Goal: Task Accomplishment & Management: Use online tool/utility

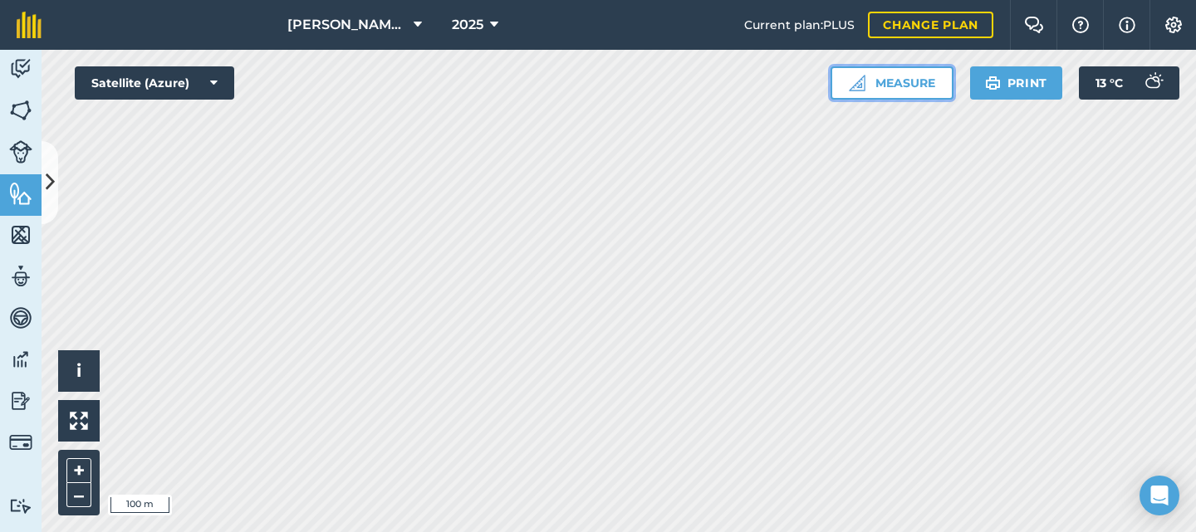
click at [915, 75] on button "Measure" at bounding box center [892, 82] width 123 height 33
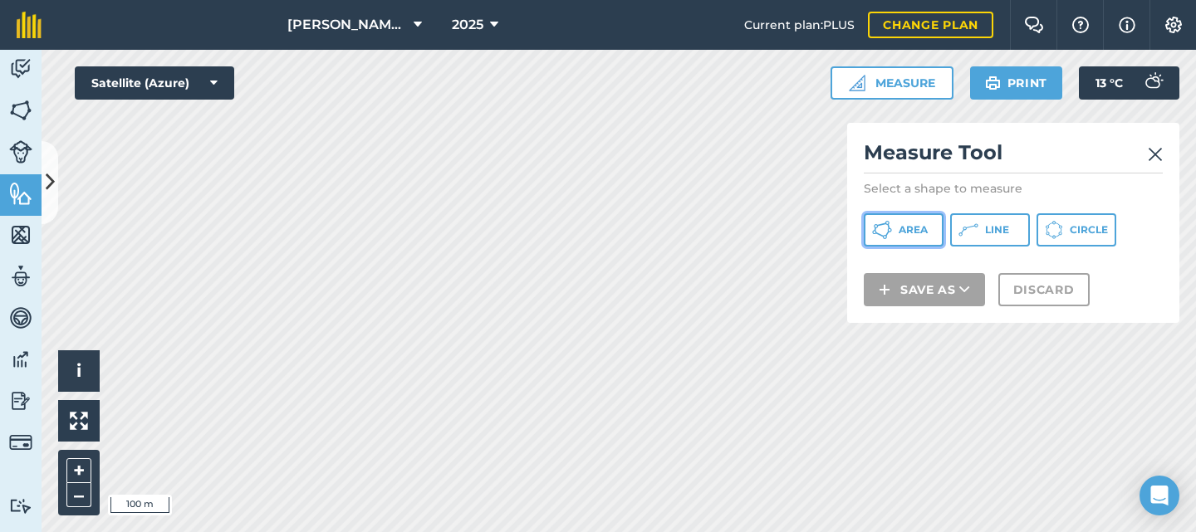
click at [907, 237] on button "Area" at bounding box center [904, 229] width 80 height 33
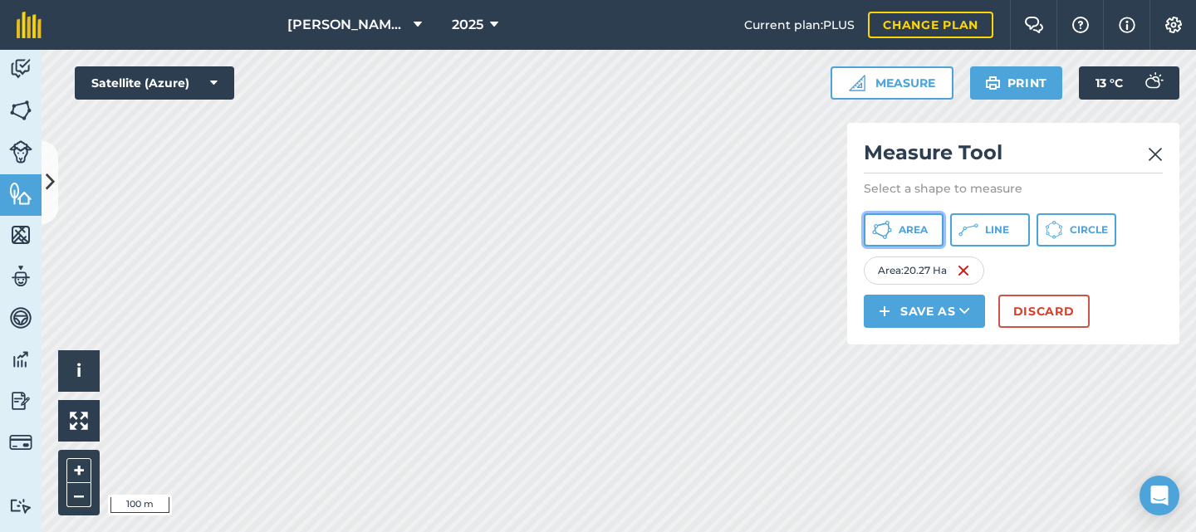
click at [920, 227] on span "Area" at bounding box center [913, 229] width 29 height 13
click at [886, 235] on icon at bounding box center [888, 234] width 4 height 6
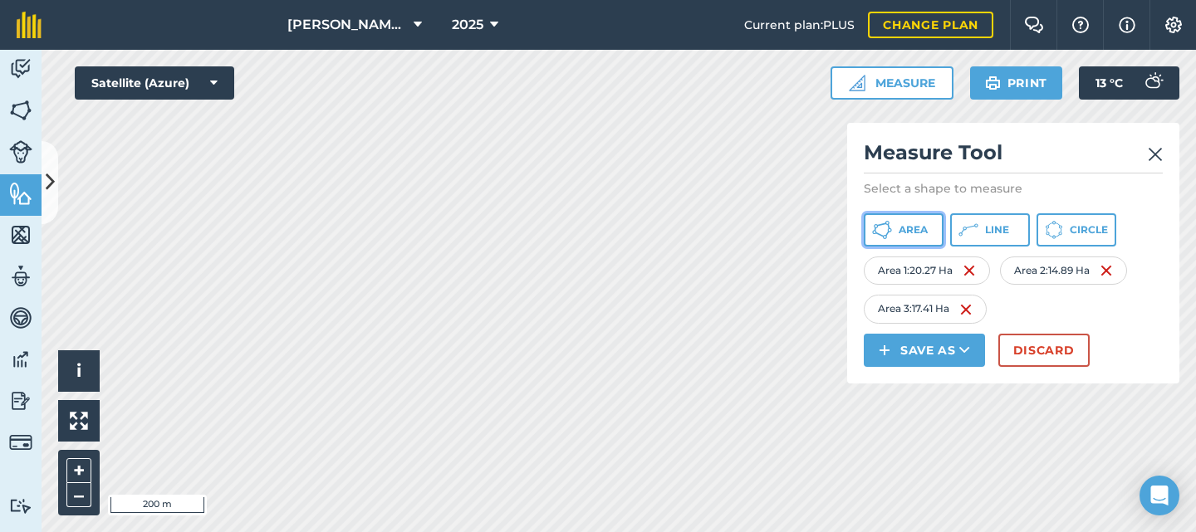
click at [910, 237] on button "Area" at bounding box center [904, 229] width 80 height 33
click at [920, 229] on span "Area" at bounding box center [913, 229] width 29 height 13
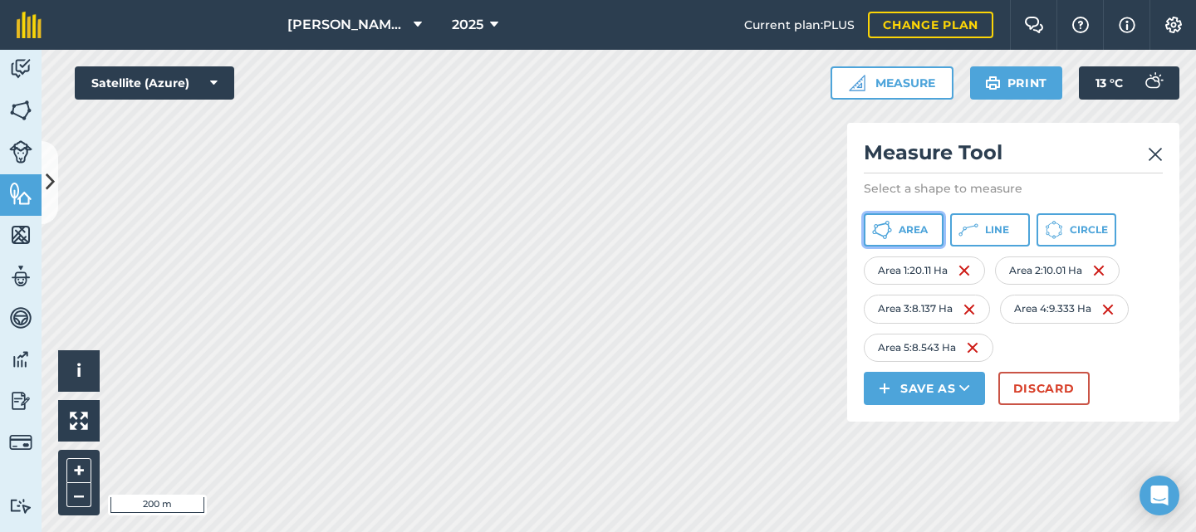
click at [910, 233] on span "Area" at bounding box center [913, 229] width 29 height 13
click at [1007, 223] on span "Line" at bounding box center [997, 229] width 24 height 13
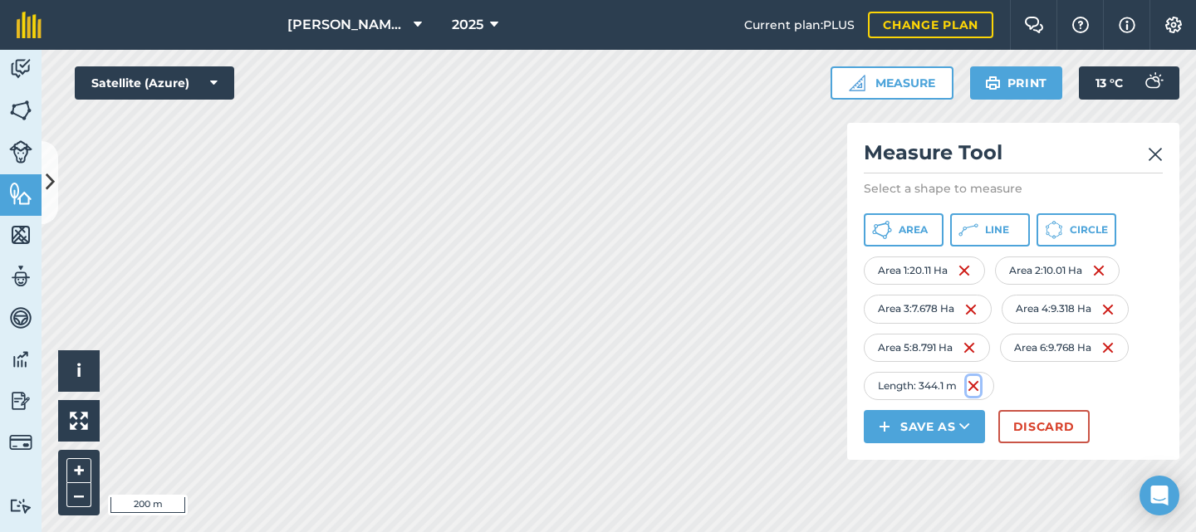
click at [978, 385] on img at bounding box center [973, 386] width 13 height 20
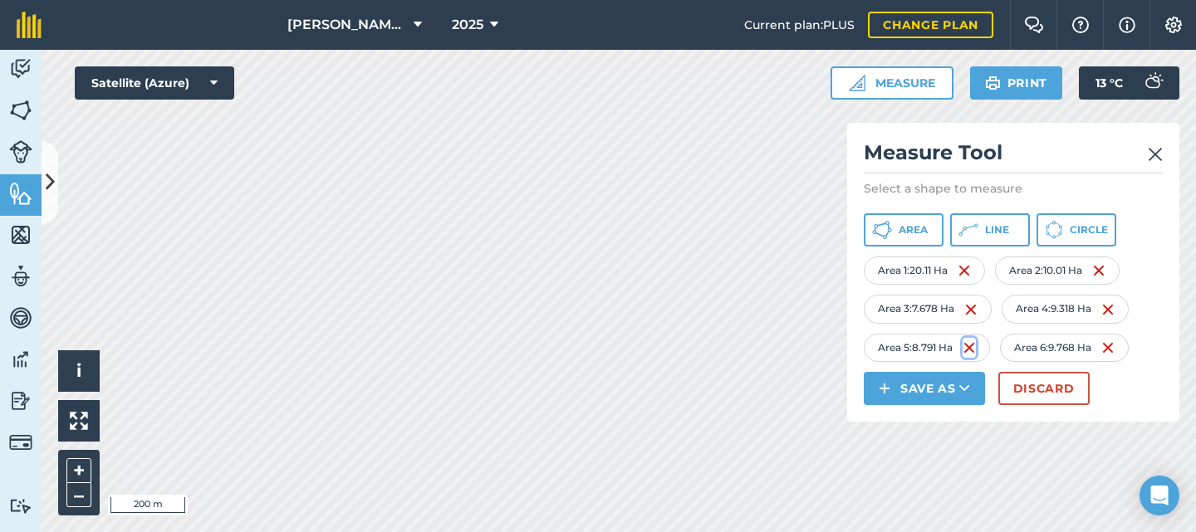
click at [969, 349] on img at bounding box center [969, 348] width 13 height 20
click at [974, 308] on img at bounding box center [970, 310] width 13 height 20
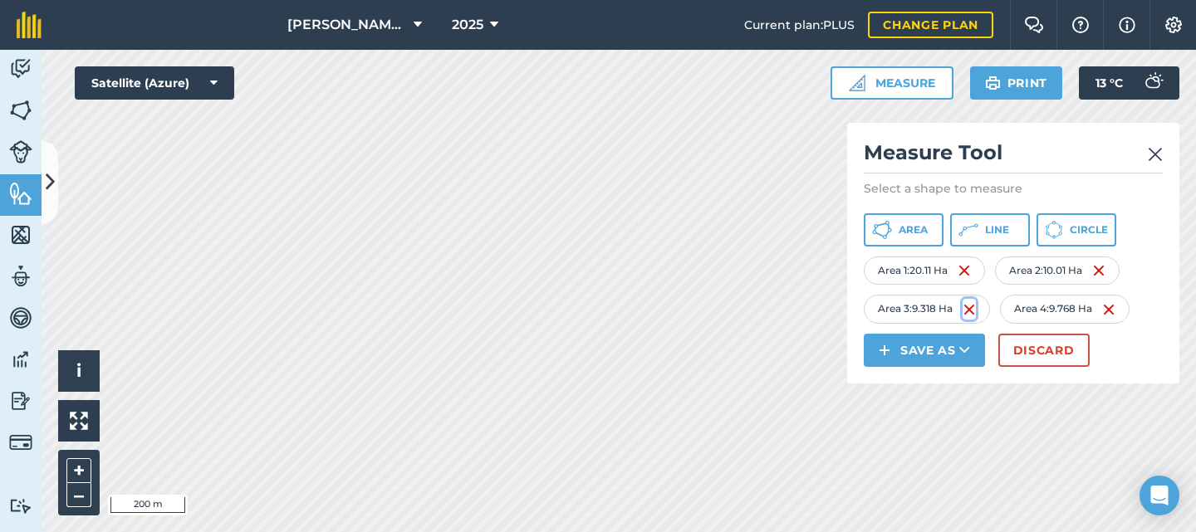
click at [969, 308] on img at bounding box center [969, 310] width 13 height 20
click at [967, 271] on img at bounding box center [964, 271] width 13 height 20
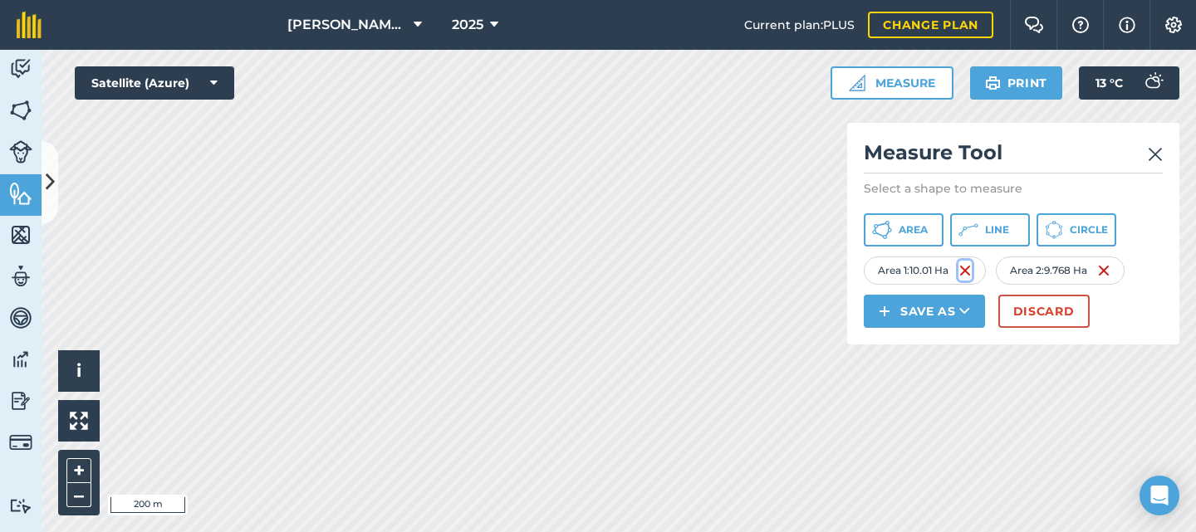
click at [967, 271] on img at bounding box center [965, 271] width 13 height 20
click at [967, 271] on img at bounding box center [963, 271] width 13 height 20
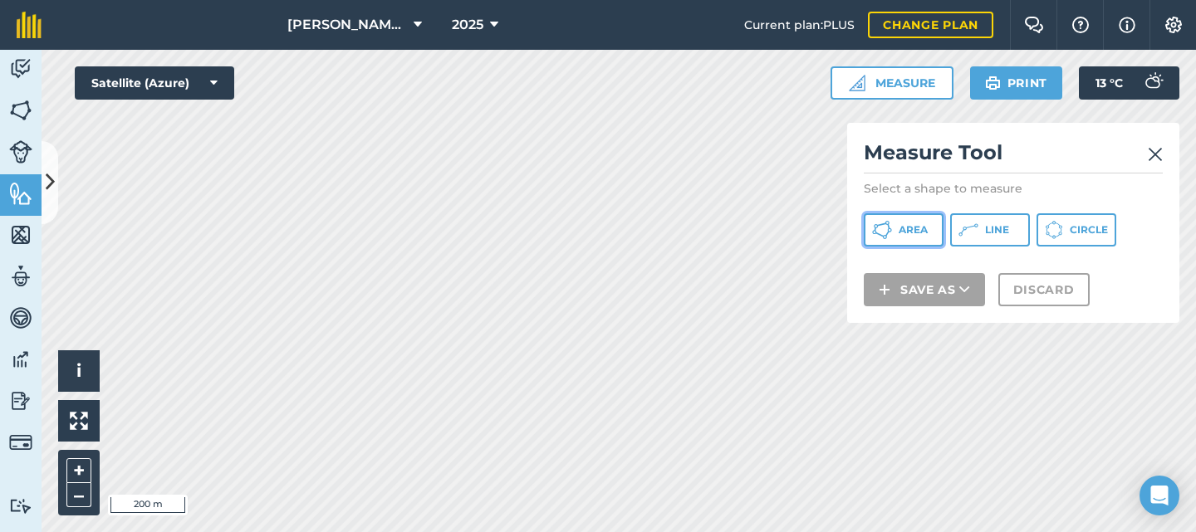
click at [922, 237] on button "Area" at bounding box center [904, 229] width 80 height 33
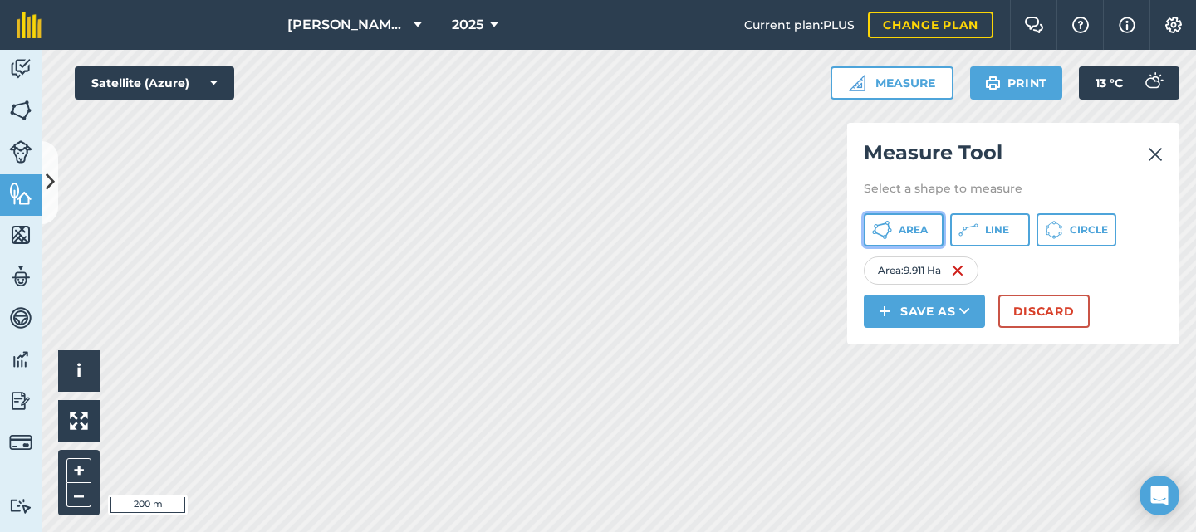
click at [890, 226] on icon at bounding box center [882, 230] width 20 height 20
click at [915, 234] on span "Area" at bounding box center [913, 229] width 29 height 13
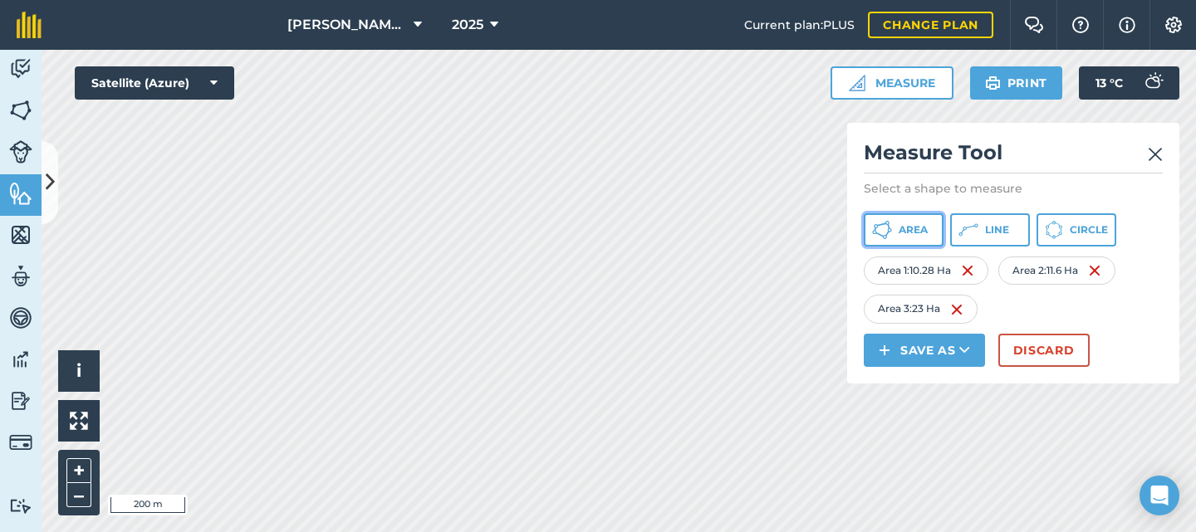
click at [912, 233] on span "Area" at bounding box center [913, 229] width 29 height 13
click at [913, 229] on span "Area" at bounding box center [913, 229] width 29 height 13
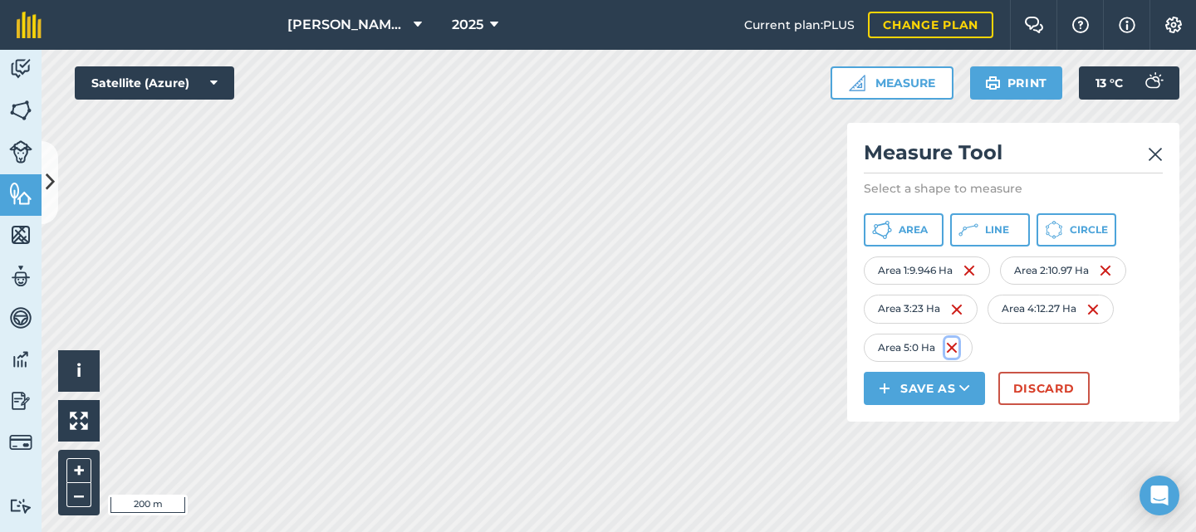
click at [951, 346] on img at bounding box center [951, 348] width 13 height 20
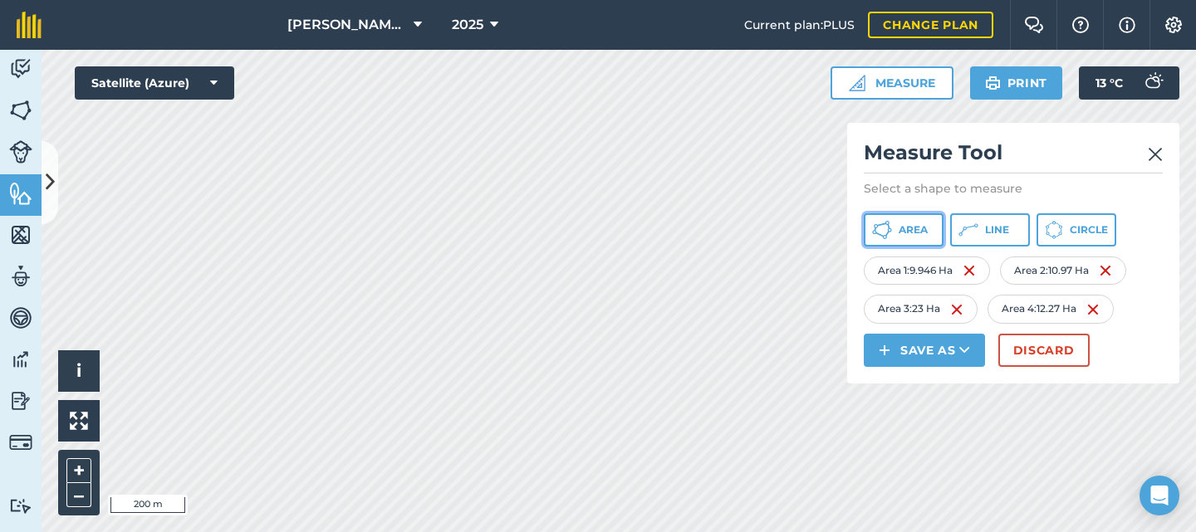
click at [918, 236] on span "Area" at bounding box center [913, 229] width 29 height 13
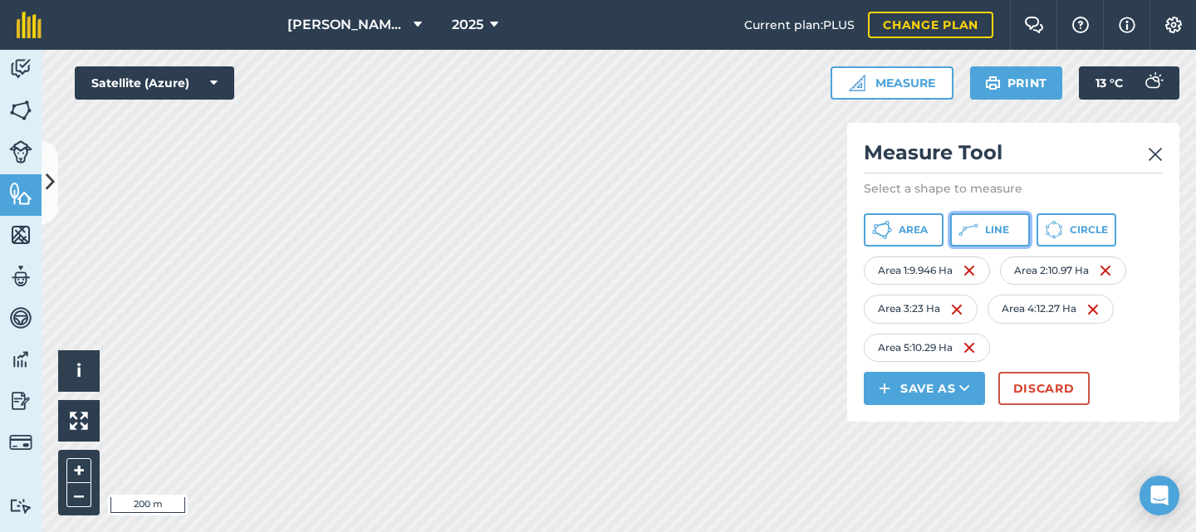
click at [980, 237] on button "Line" at bounding box center [990, 229] width 80 height 33
click at [49, 174] on icon at bounding box center [50, 182] width 9 height 29
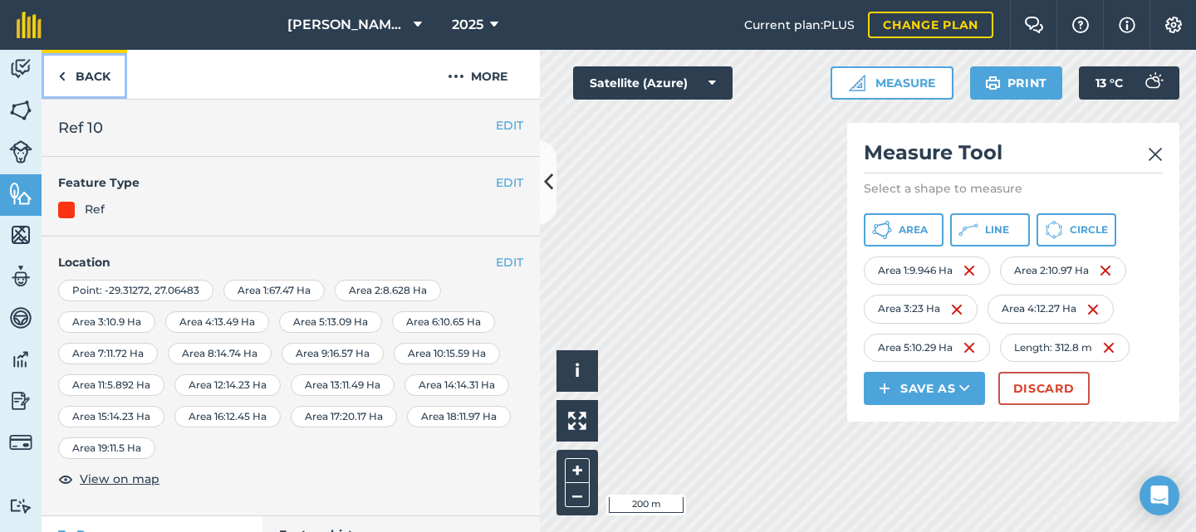
click at [94, 82] on link "Back" at bounding box center [85, 74] width 86 height 49
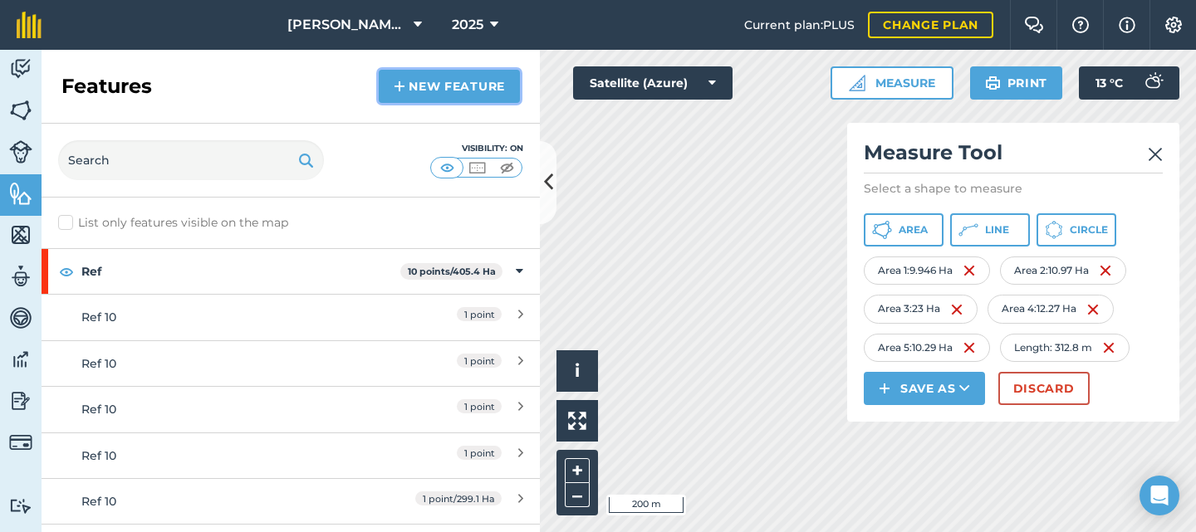
click at [431, 81] on link "New feature" at bounding box center [449, 86] width 141 height 33
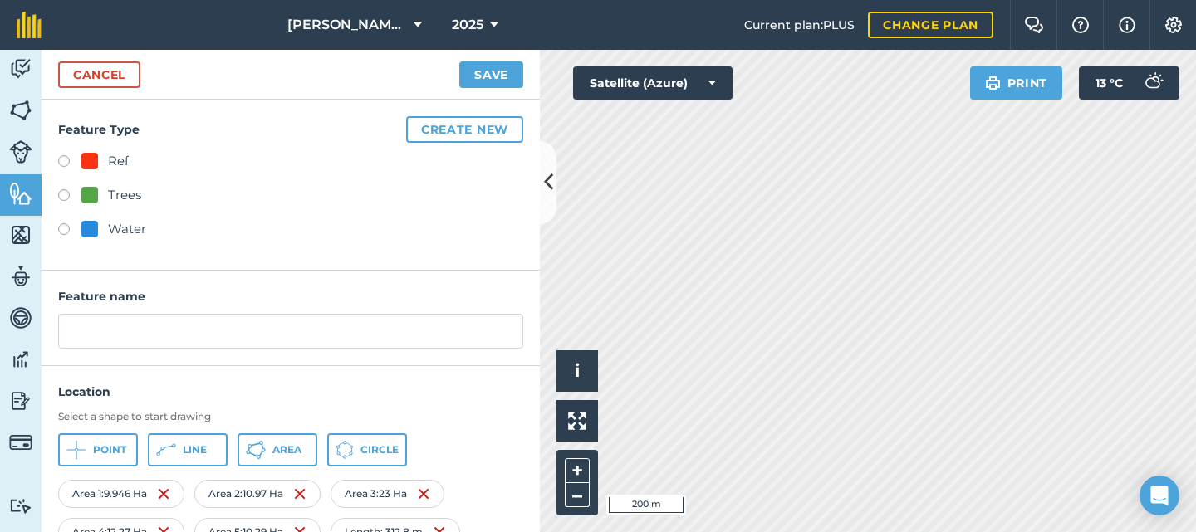
click at [60, 158] on label at bounding box center [69, 163] width 23 height 17
radio input "true"
type input "Ref 10"
click at [100, 451] on span "Point" at bounding box center [109, 450] width 33 height 13
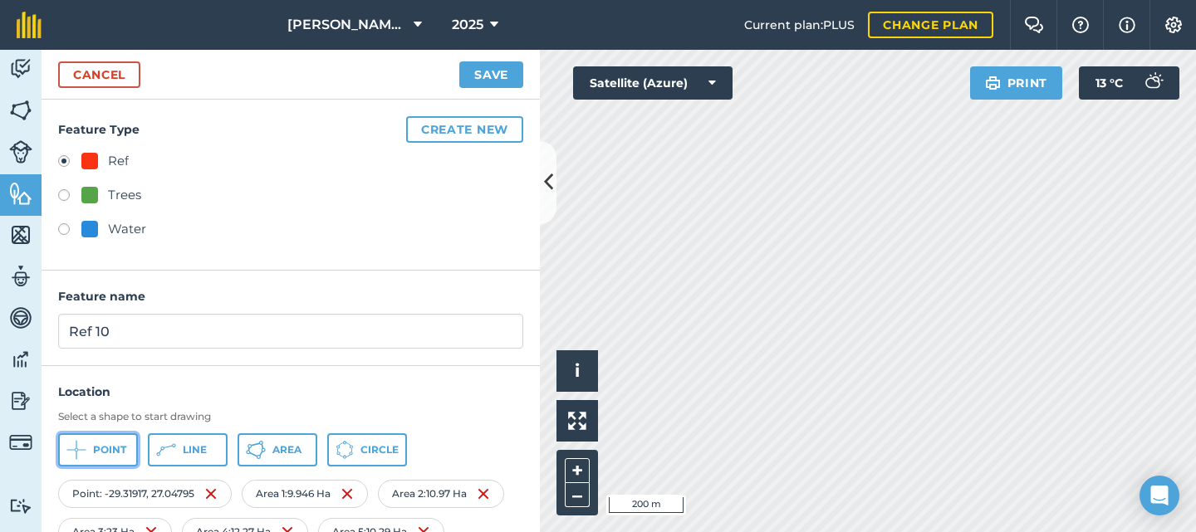
click at [98, 457] on button "Point" at bounding box center [98, 450] width 80 height 33
click at [87, 447] on button "Point" at bounding box center [98, 450] width 80 height 33
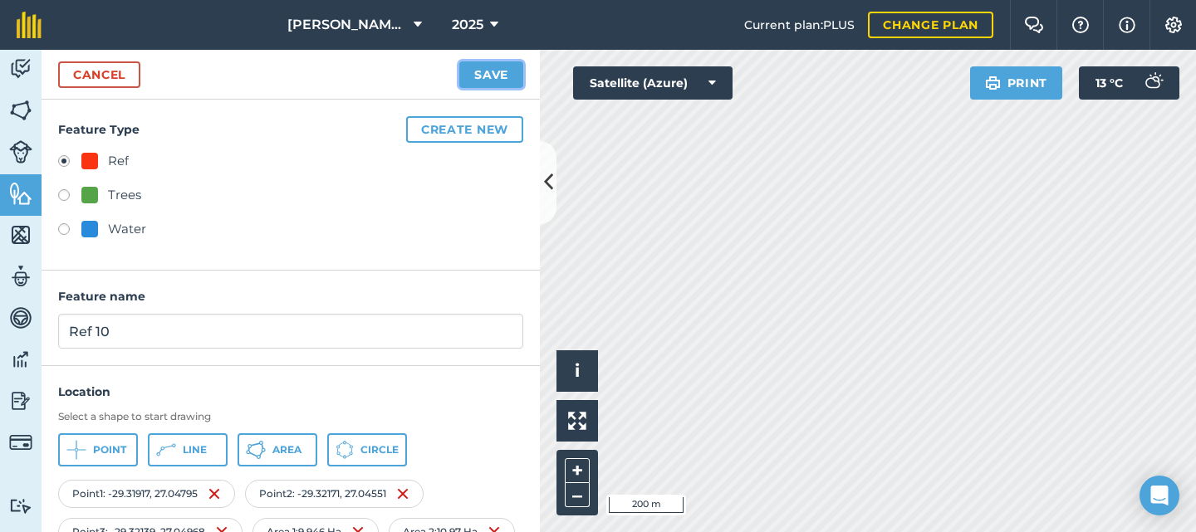
click at [476, 69] on button "Save" at bounding box center [491, 74] width 64 height 27
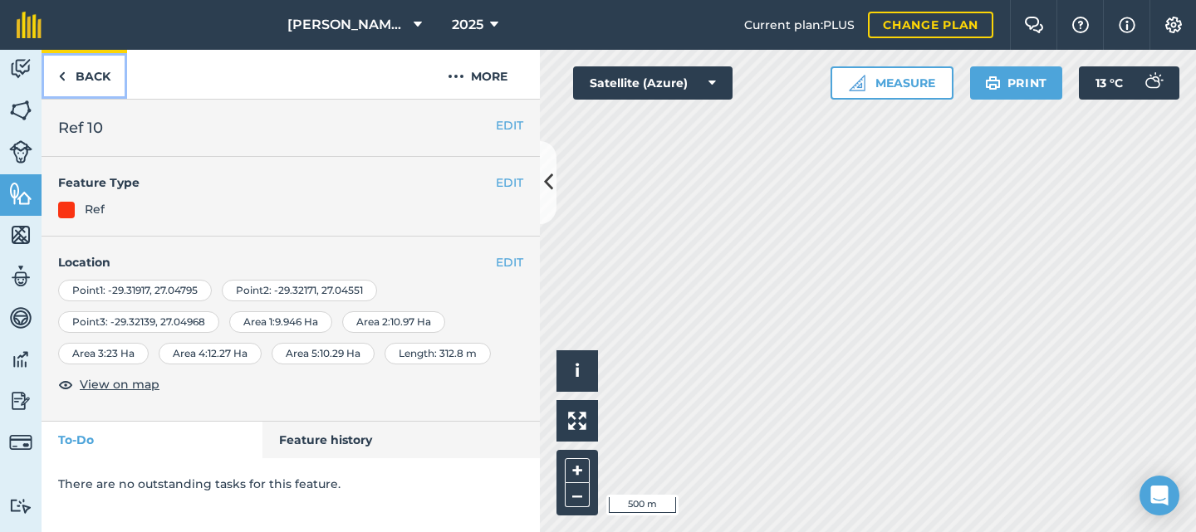
click at [74, 71] on link "Back" at bounding box center [85, 74] width 86 height 49
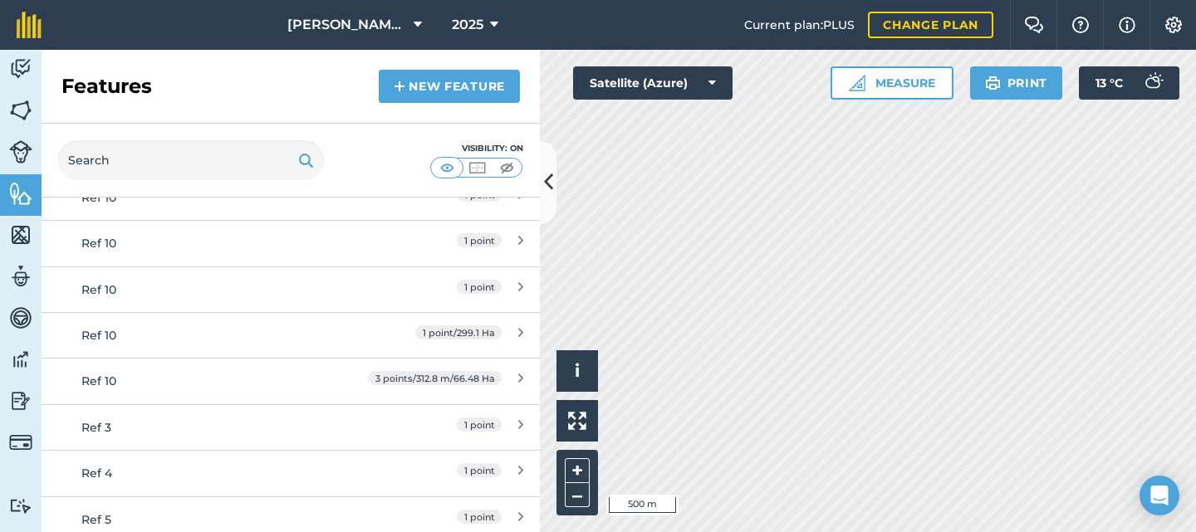
scroll to position [249, 0]
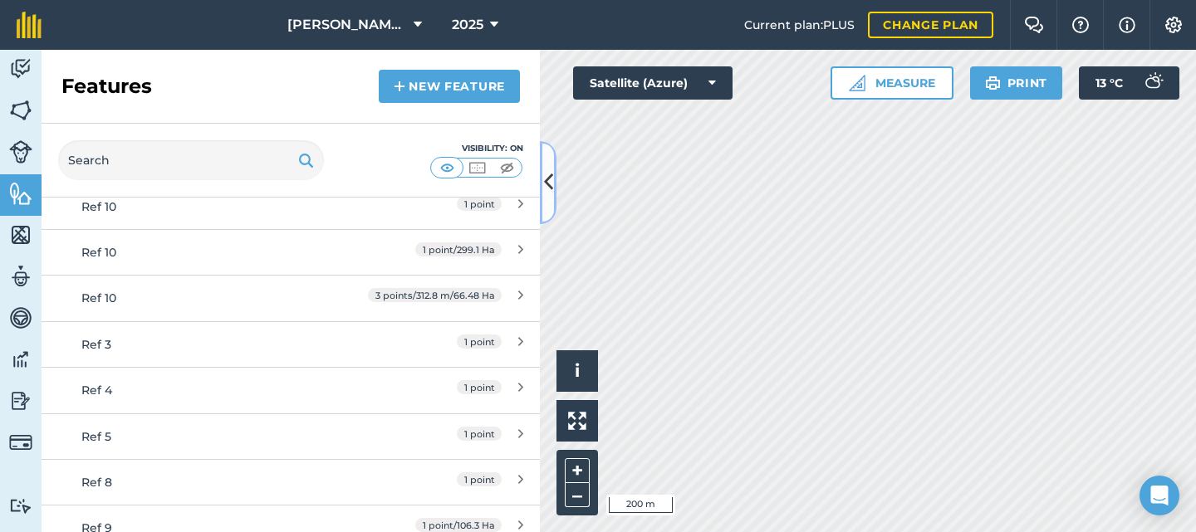
click at [542, 173] on button at bounding box center [548, 182] width 17 height 83
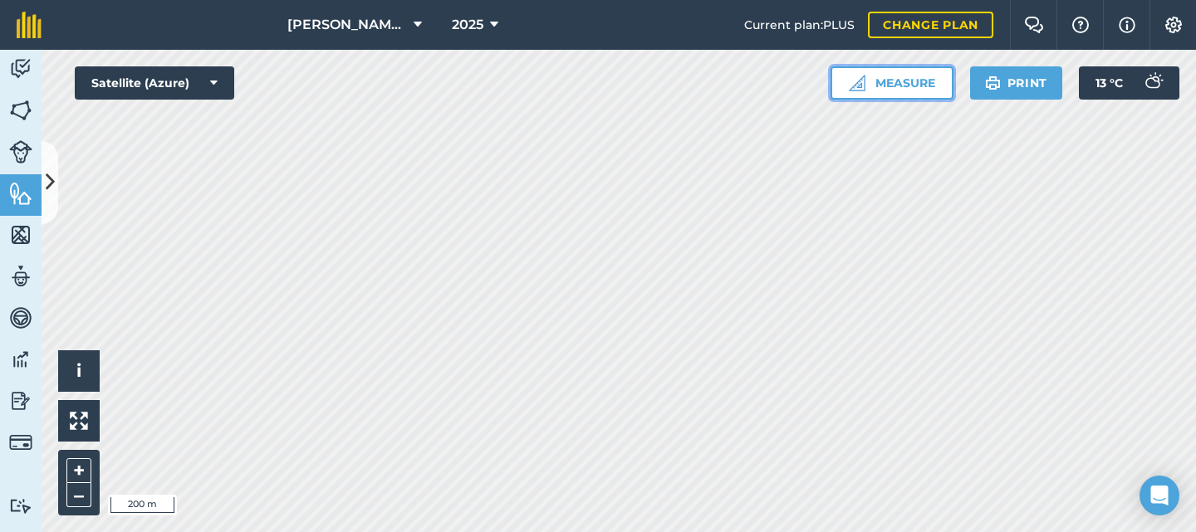
click at [908, 76] on button "Measure" at bounding box center [892, 82] width 123 height 33
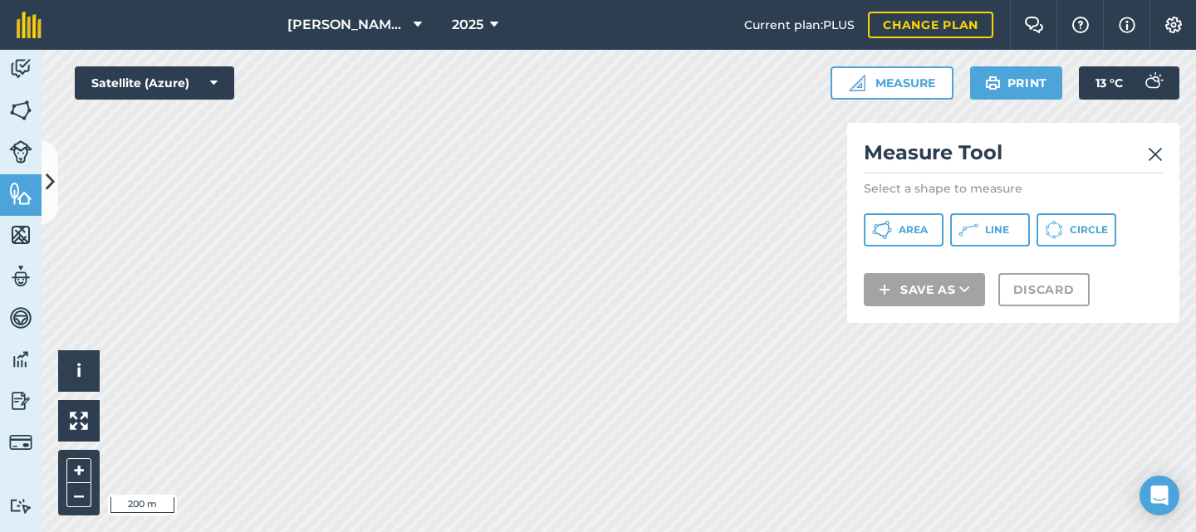
click at [1153, 157] on img at bounding box center [1155, 155] width 15 height 20
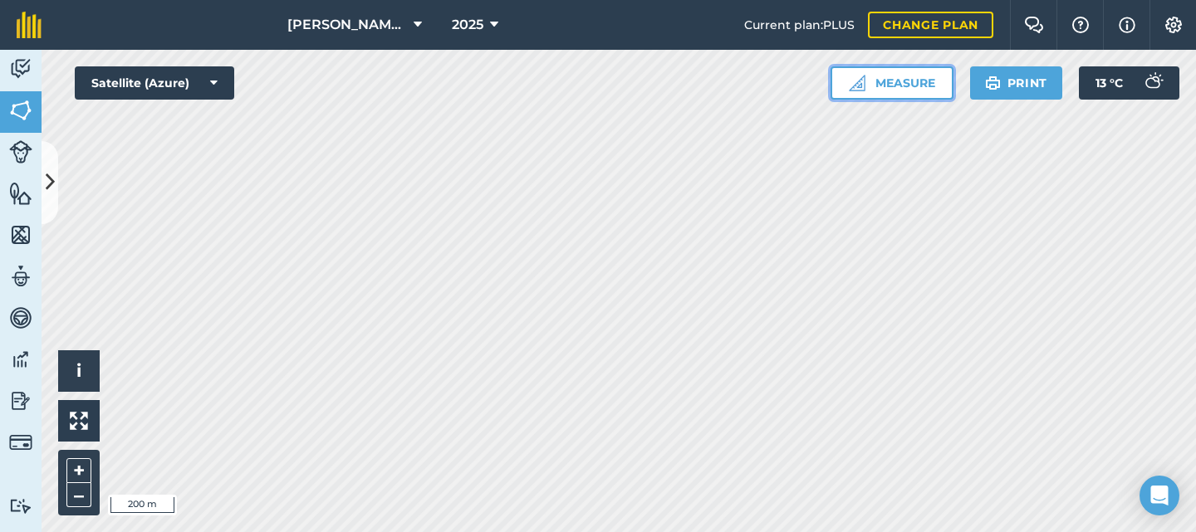
click at [891, 86] on button "Measure" at bounding box center [892, 82] width 123 height 33
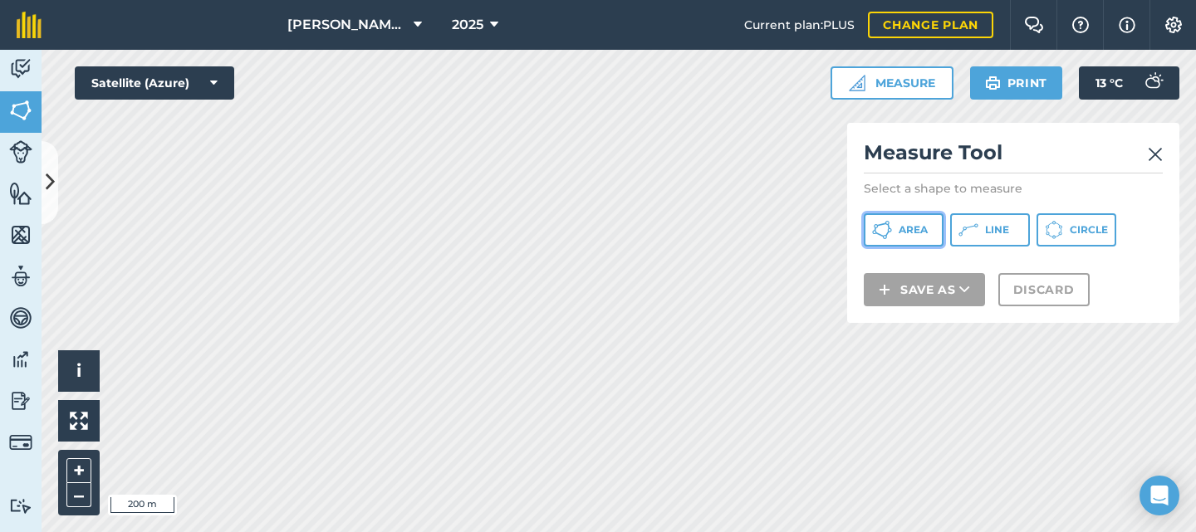
click at [905, 229] on span "Area" at bounding box center [913, 229] width 29 height 13
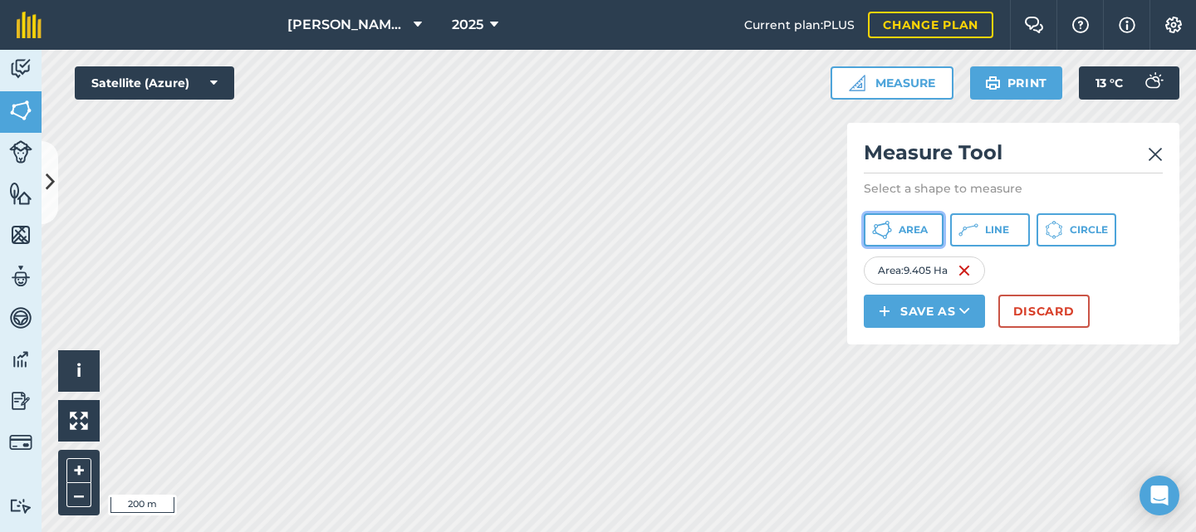
click at [898, 228] on button "Area" at bounding box center [904, 229] width 80 height 33
click at [896, 228] on button "Area" at bounding box center [904, 229] width 80 height 33
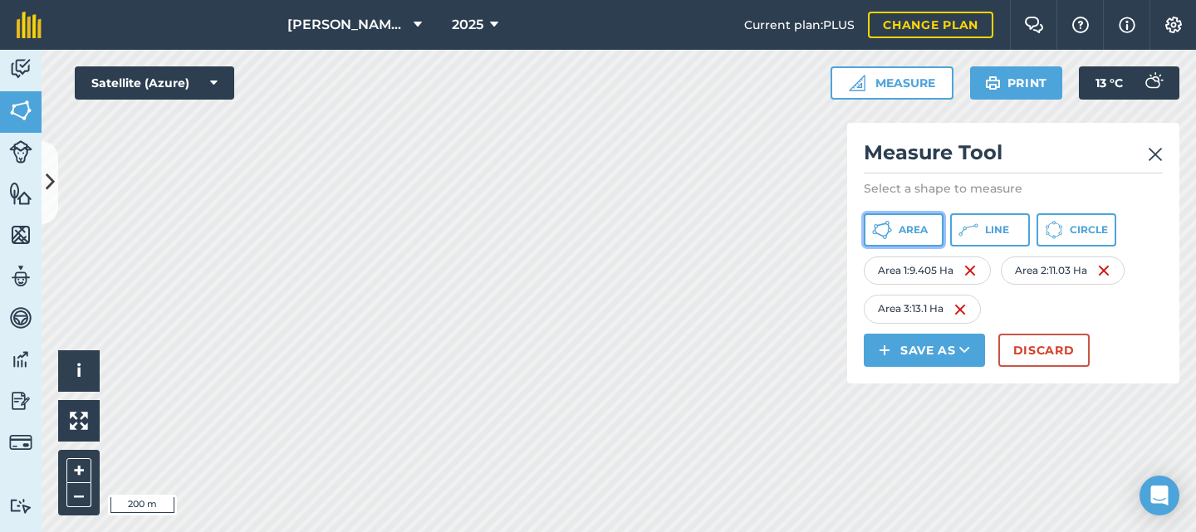
click at [910, 233] on span "Area" at bounding box center [913, 229] width 29 height 13
click at [911, 228] on span "Area" at bounding box center [913, 229] width 29 height 13
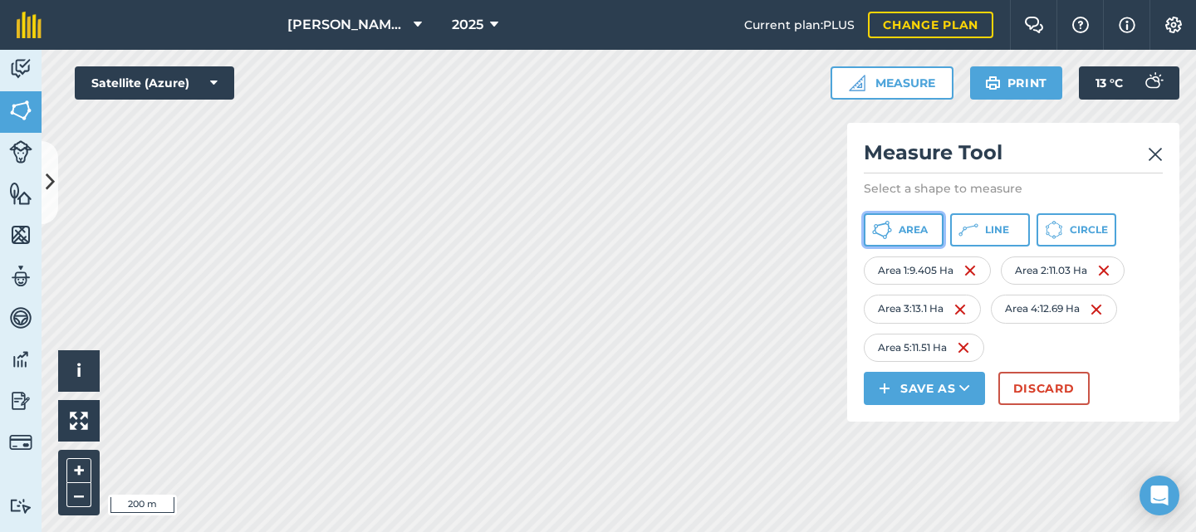
click at [906, 231] on span "Area" at bounding box center [913, 229] width 29 height 13
click at [1158, 159] on img at bounding box center [1155, 155] width 15 height 20
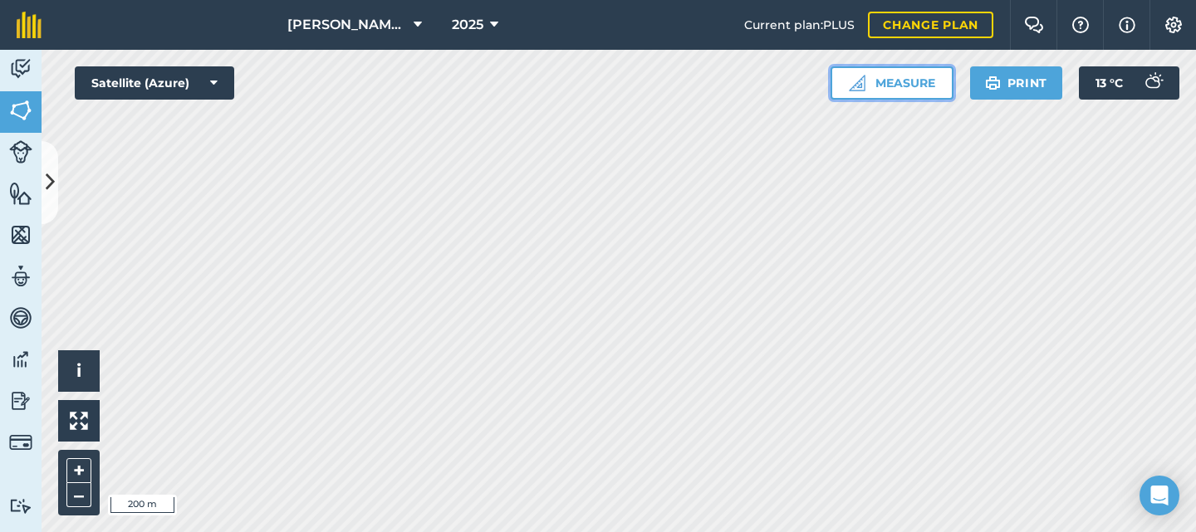
click at [886, 78] on button "Measure" at bounding box center [892, 82] width 123 height 33
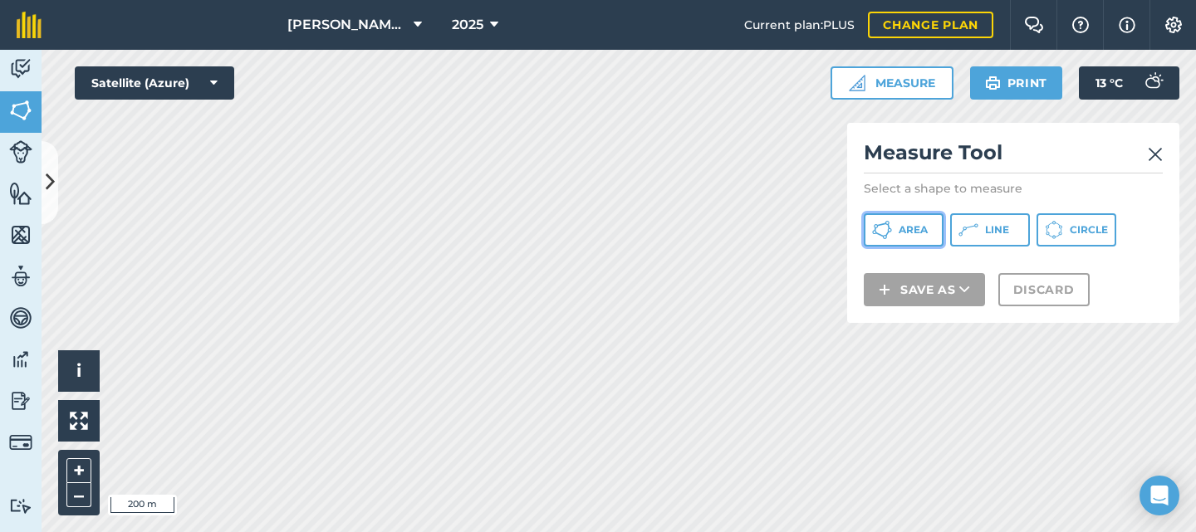
click at [896, 235] on button "Area" at bounding box center [904, 229] width 80 height 33
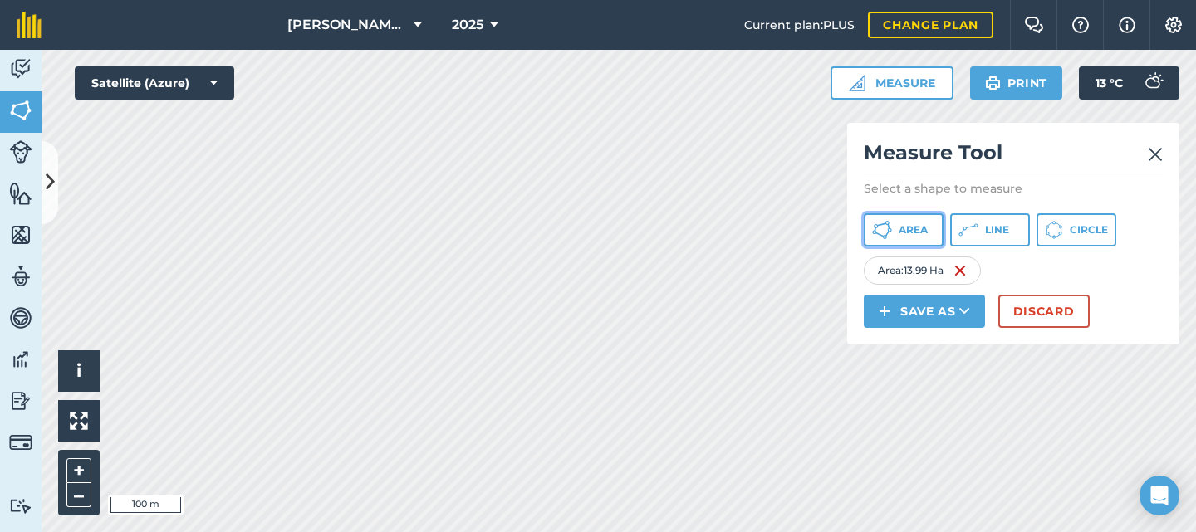
click at [930, 229] on button "Area" at bounding box center [904, 229] width 80 height 33
click at [897, 228] on button "Area" at bounding box center [904, 229] width 80 height 33
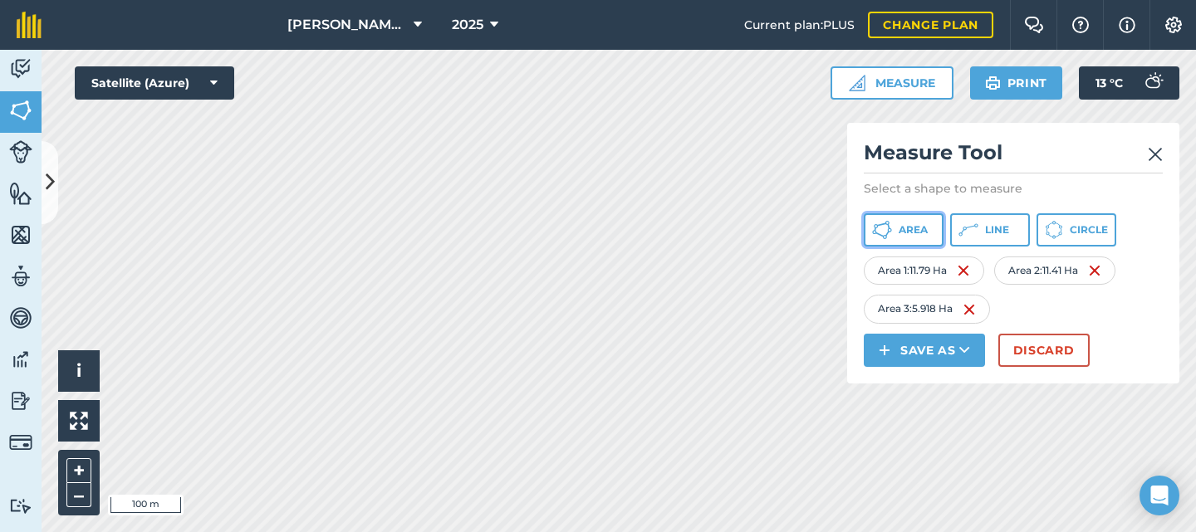
click at [920, 232] on span "Area" at bounding box center [913, 229] width 29 height 13
